Goal: Information Seeking & Learning: Learn about a topic

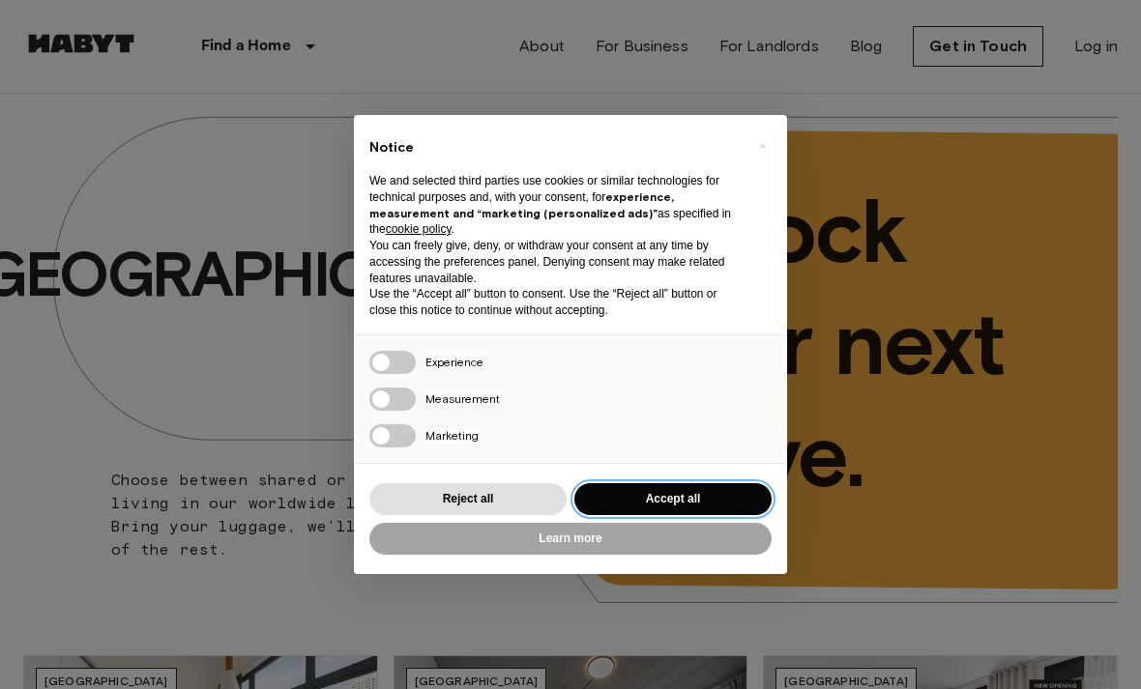
click at [684, 492] on button "Accept all" at bounding box center [672, 499] width 197 height 32
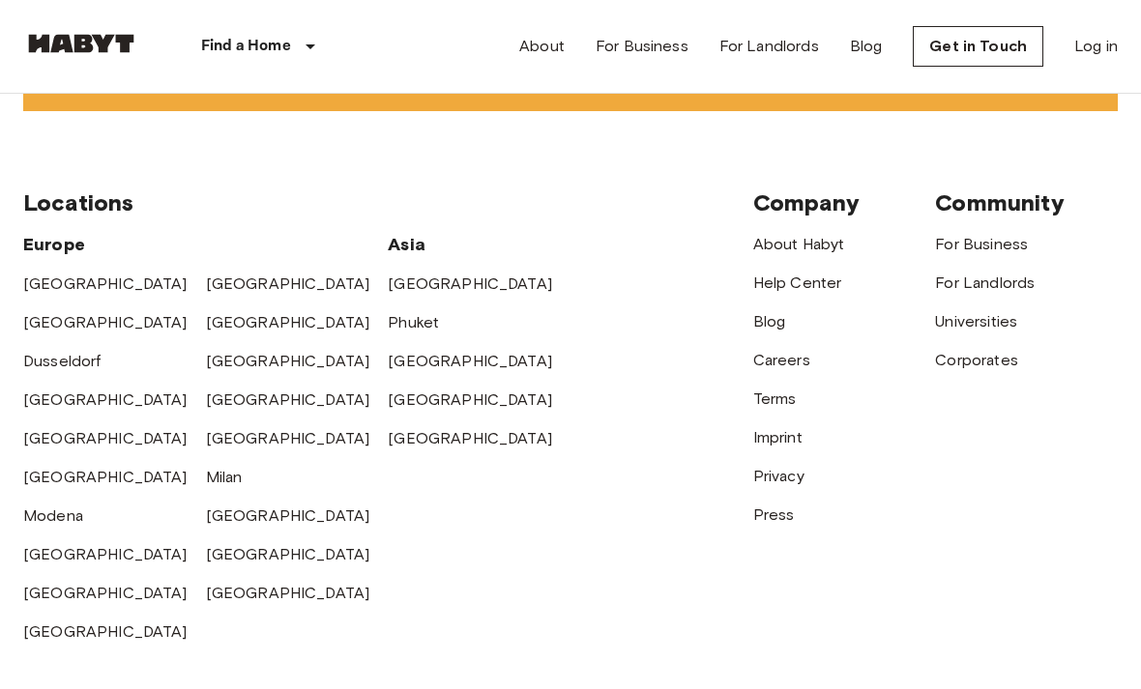
scroll to position [4687, 0]
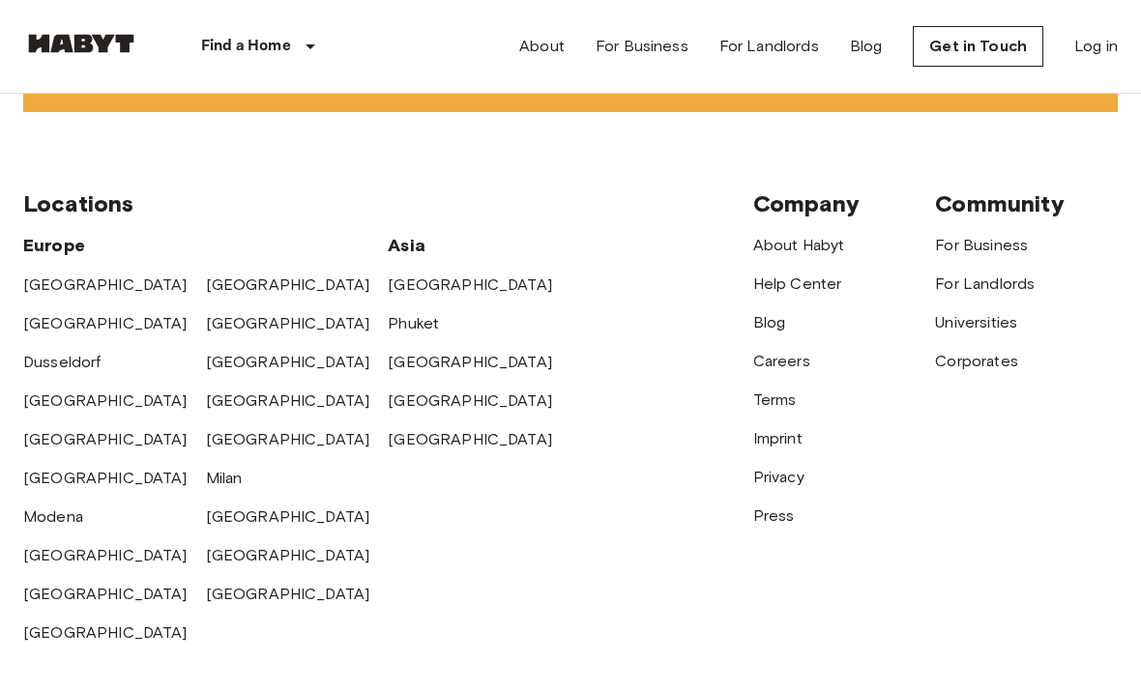
click at [398, 294] on link "[GEOGRAPHIC_DATA]" at bounding box center [470, 285] width 164 height 18
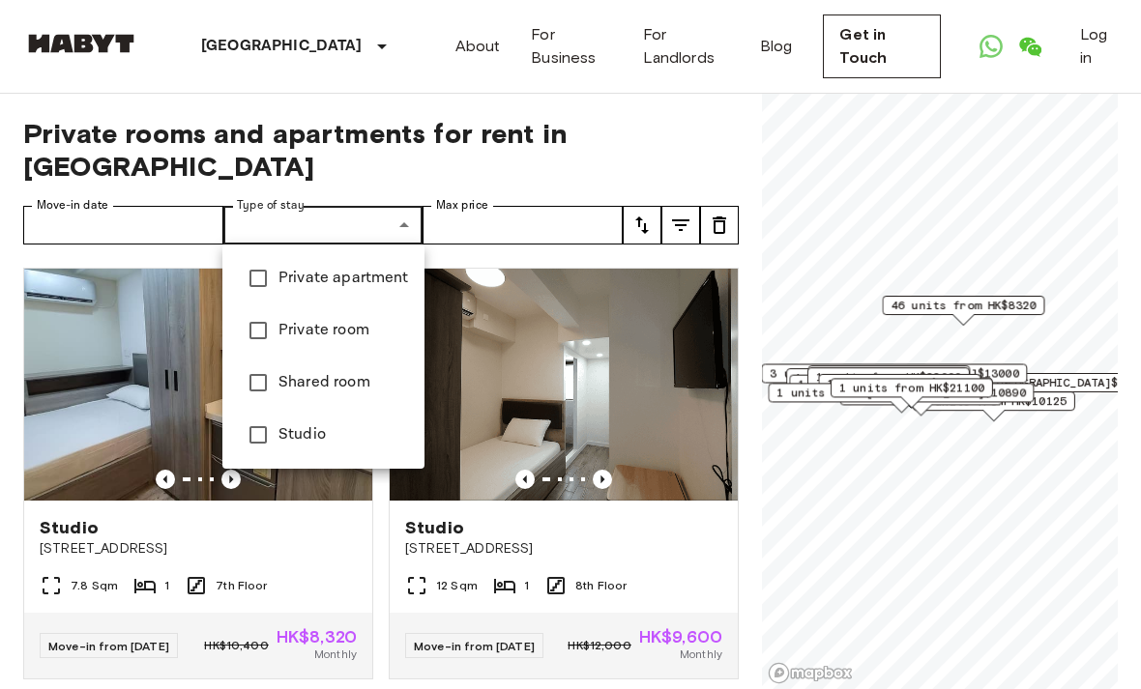
click at [357, 292] on li "Private apartment" at bounding box center [323, 278] width 202 height 52
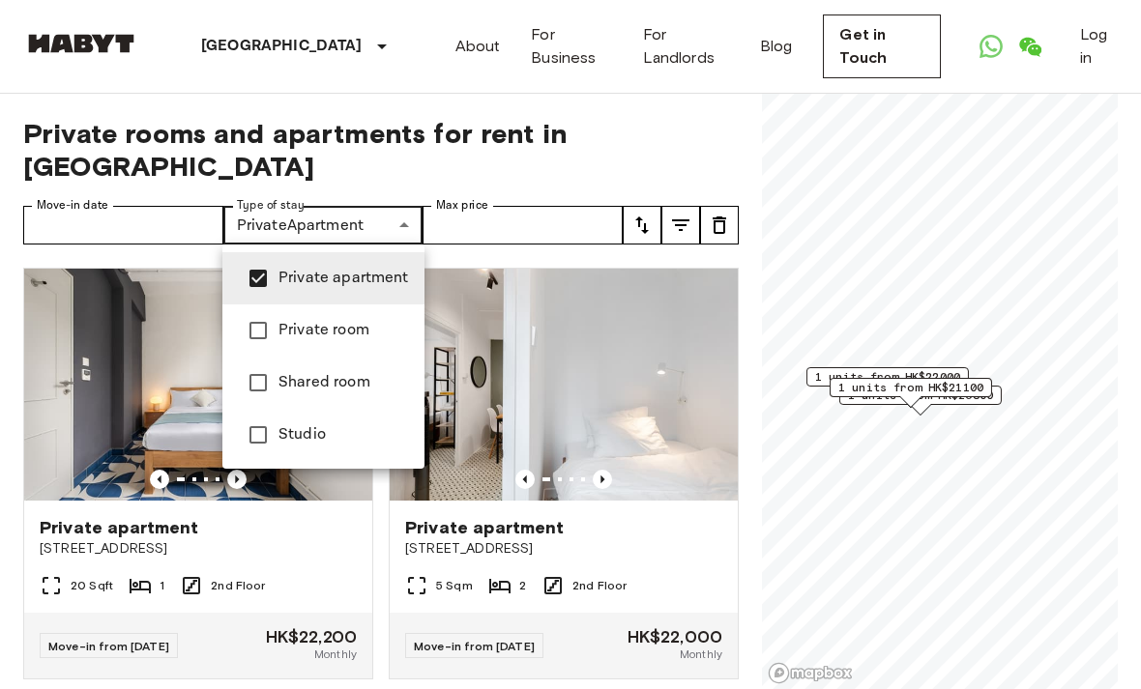
click at [308, 434] on span "Studio" at bounding box center [343, 434] width 131 height 23
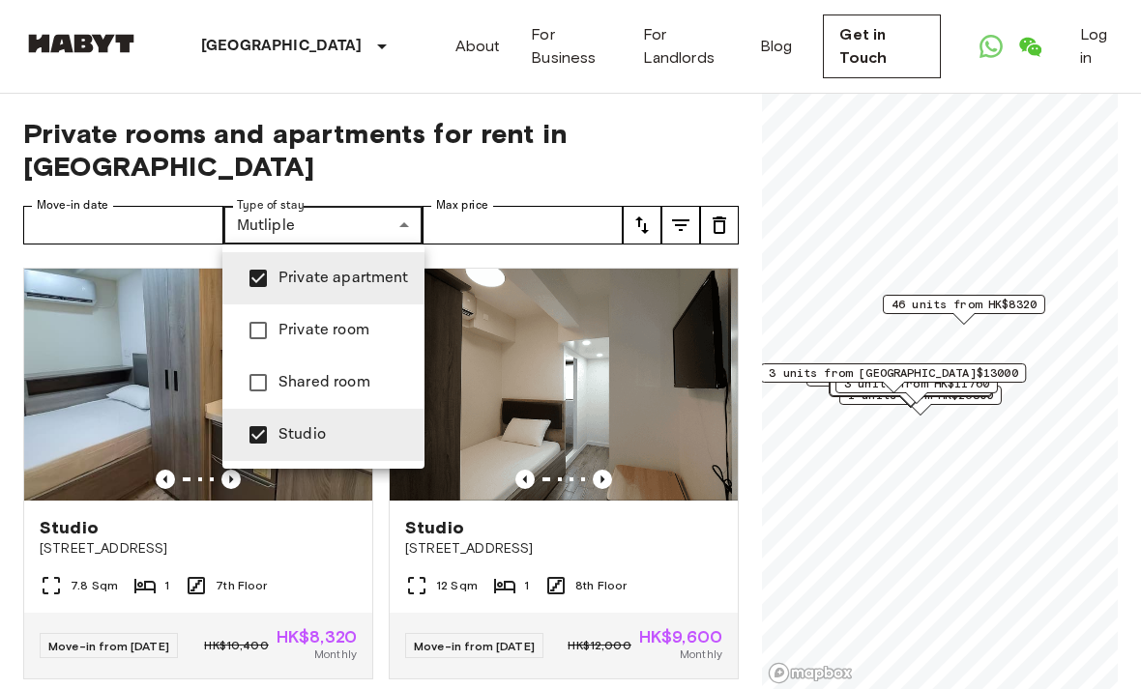
click at [565, 157] on div at bounding box center [570, 344] width 1141 height 689
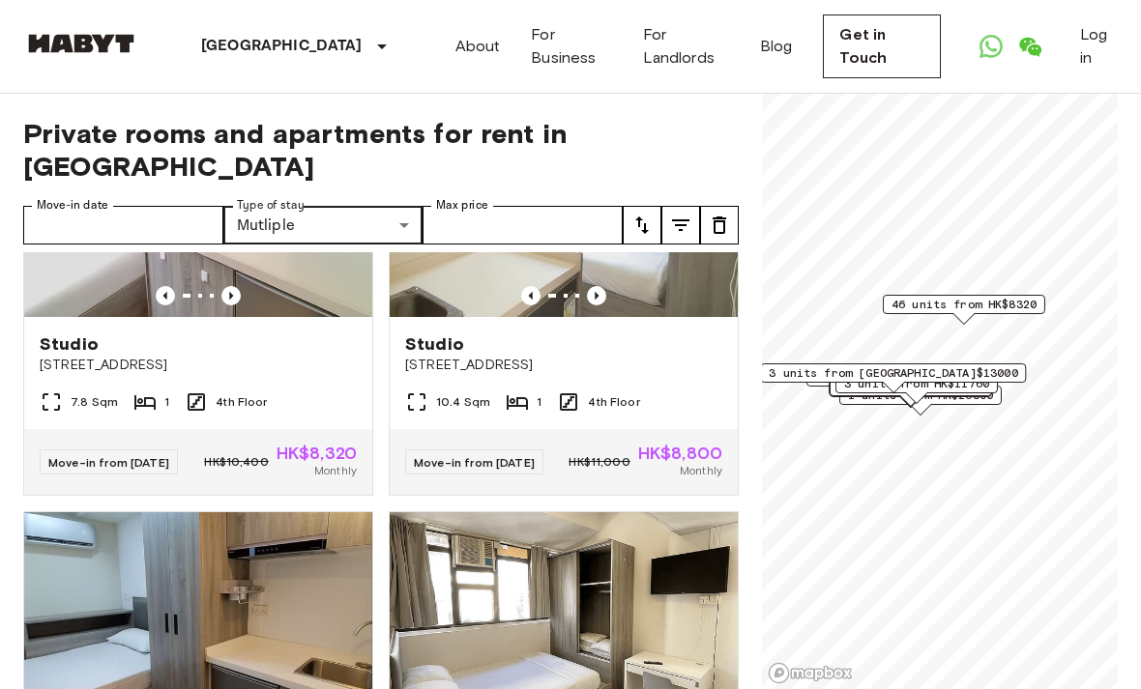
scroll to position [4460, 0]
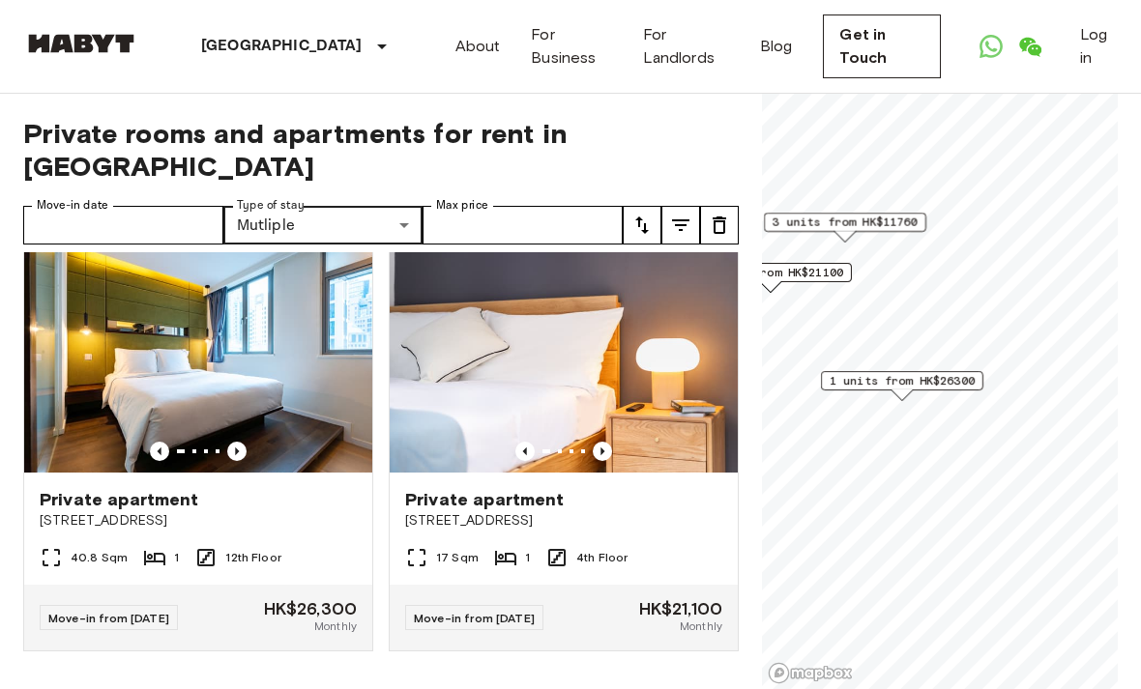
scroll to position [848, 0]
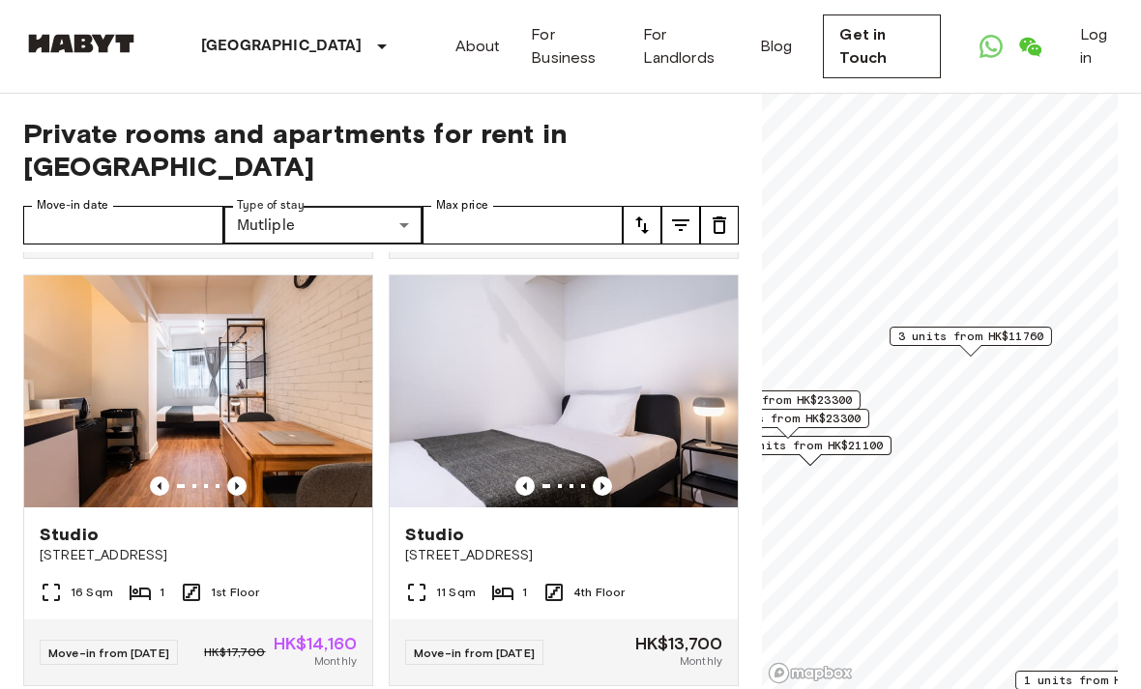
click at [990, 335] on span "3 units from HK$11760" at bounding box center [970, 336] width 145 height 17
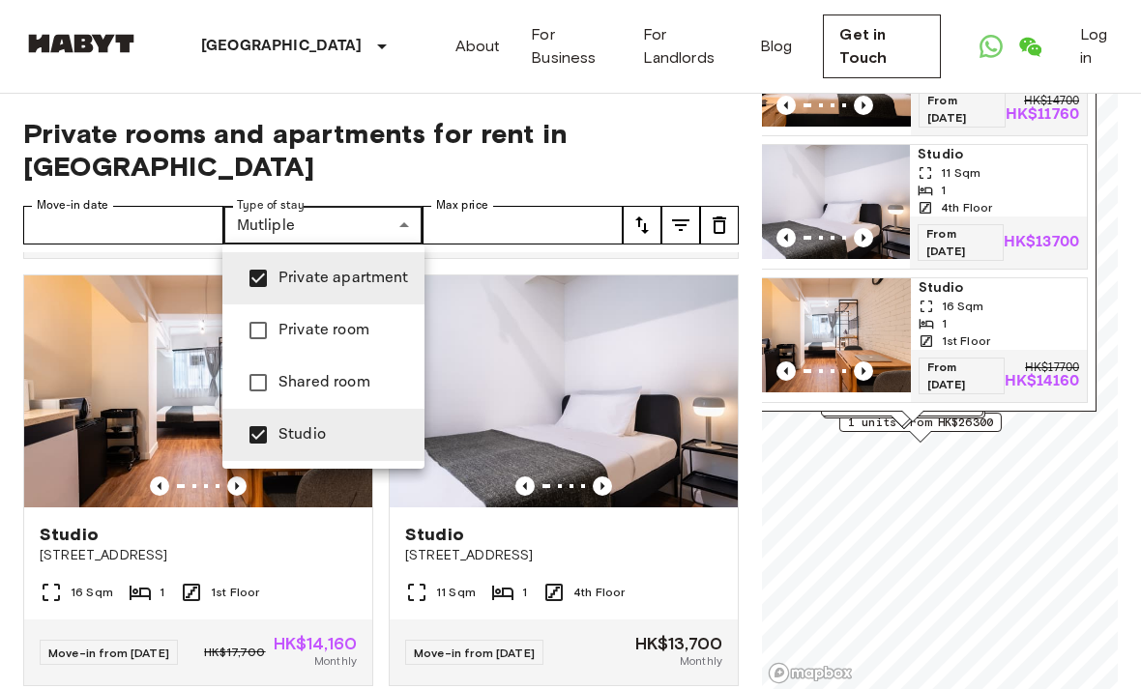
type input "******"
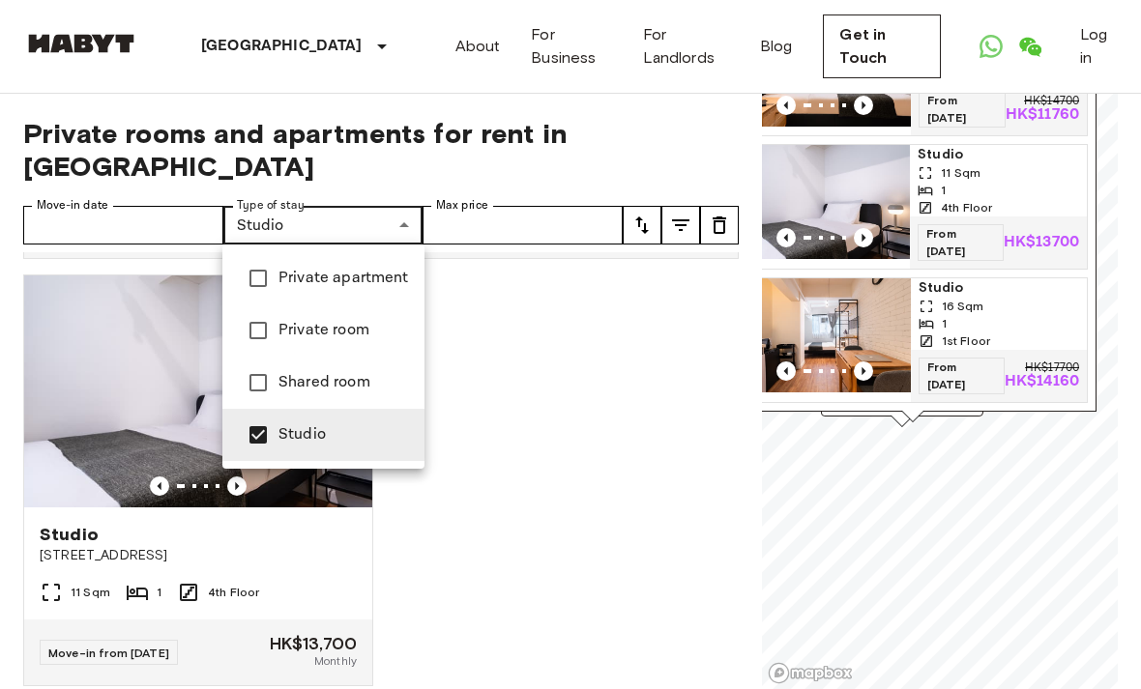
scroll to position [834, 0]
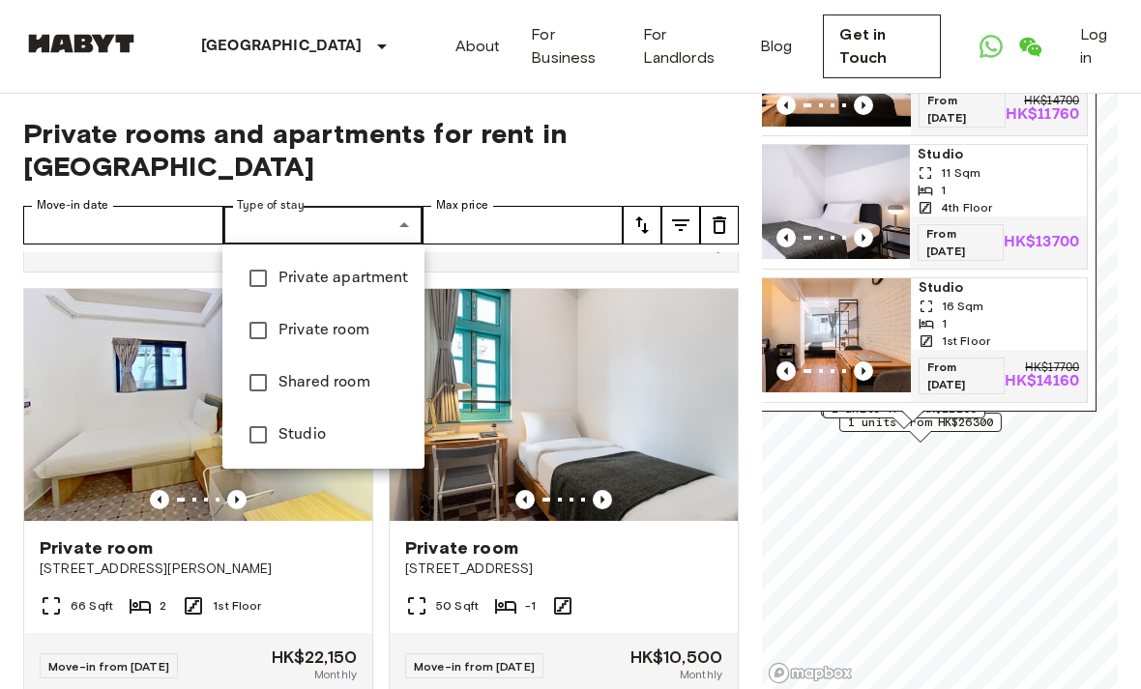
type input "**********"
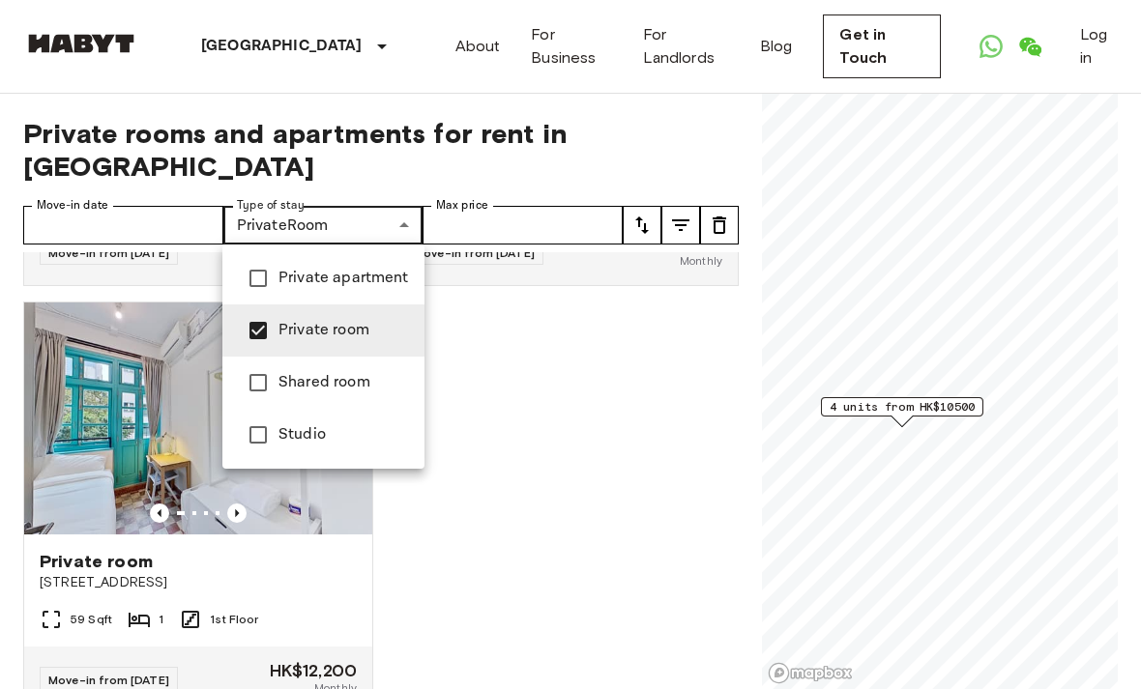
scroll to position [18, 0]
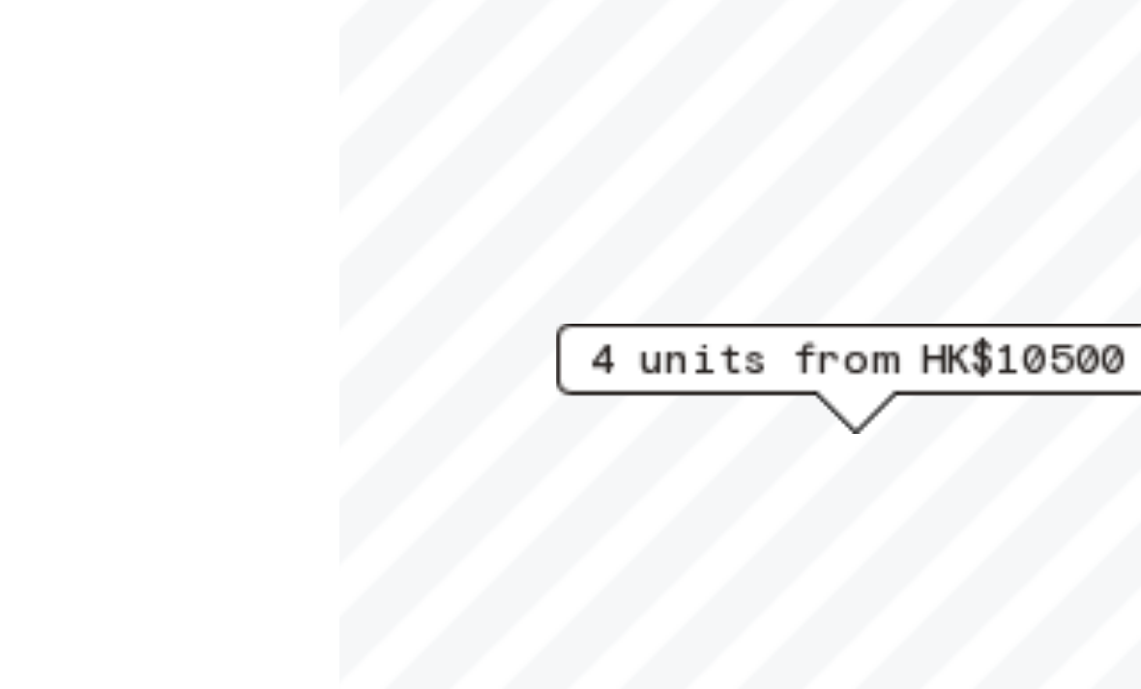
click at [247, 98] on div at bounding box center [570, 344] width 1141 height 689
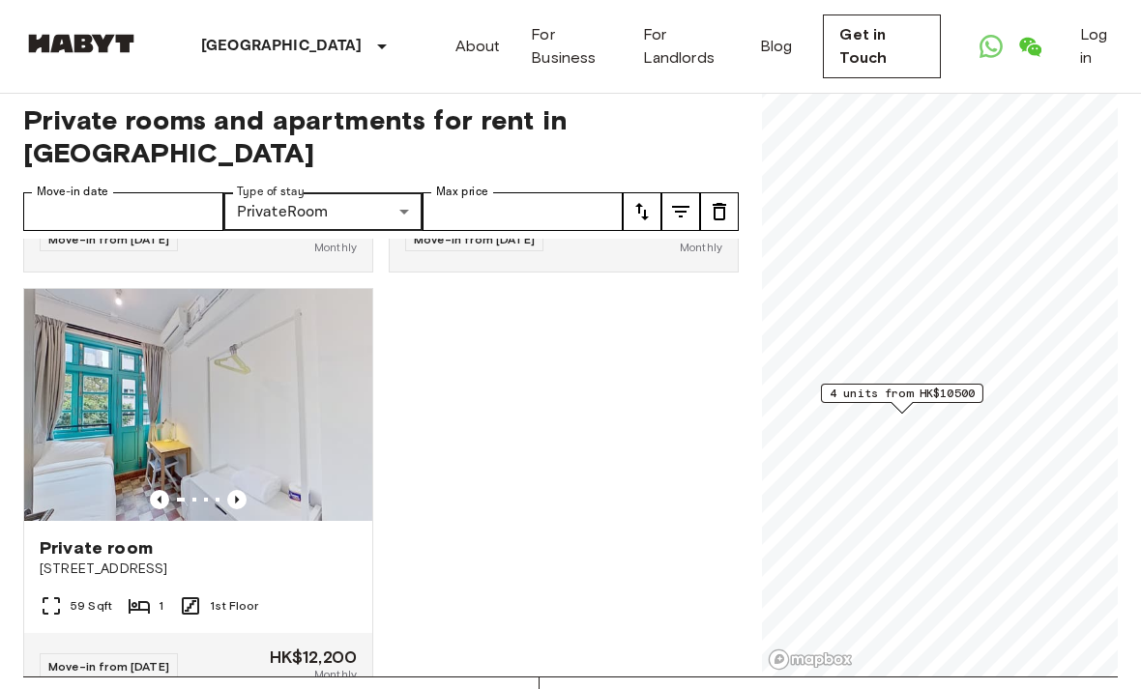
scroll to position [14, 0]
click at [87, 555] on span "Private room" at bounding box center [96, 548] width 113 height 23
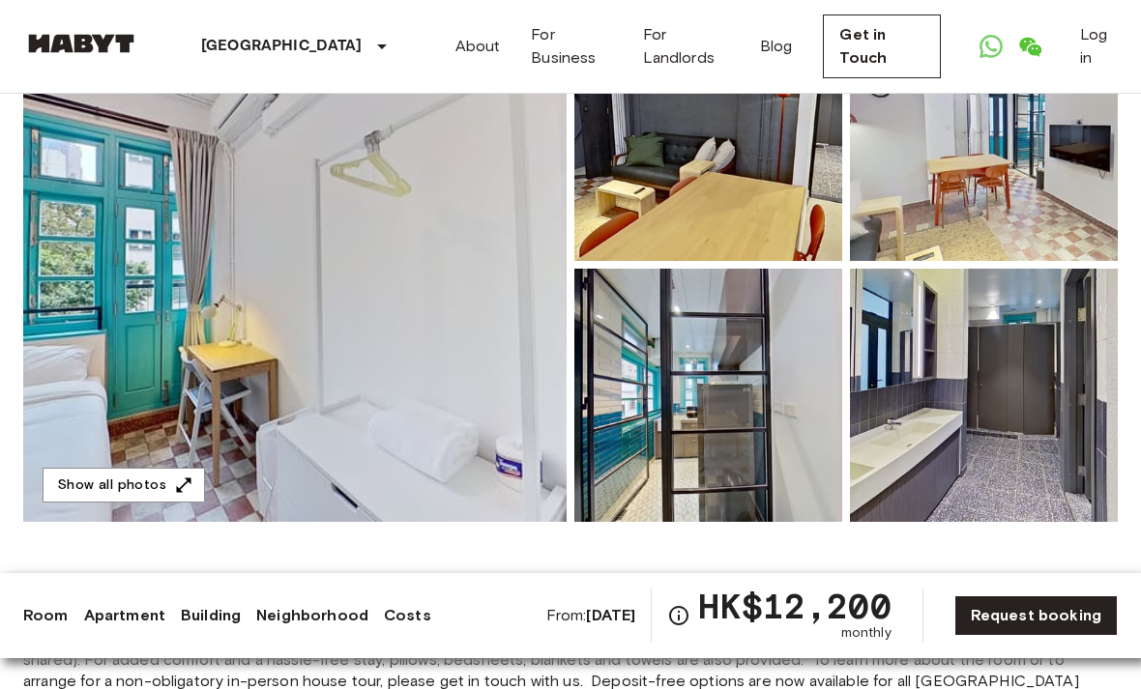
scroll to position [240, 0]
click at [834, 5] on div "About For Business For Landlords Blog Get in Touch Log in" at bounding box center [786, 46] width 662 height 93
click at [817, 2] on div "About For Business For Landlords Blog Get in Touch Log in" at bounding box center [786, 46] width 662 height 93
click at [686, 2] on div "About For Business For Landlords Blog Get in Touch Log in" at bounding box center [786, 46] width 662 height 93
click at [684, 3] on div "About For Business For Landlords Blog Get in Touch Log in" at bounding box center [786, 46] width 662 height 93
